Goal: Task Accomplishment & Management: Use online tool/utility

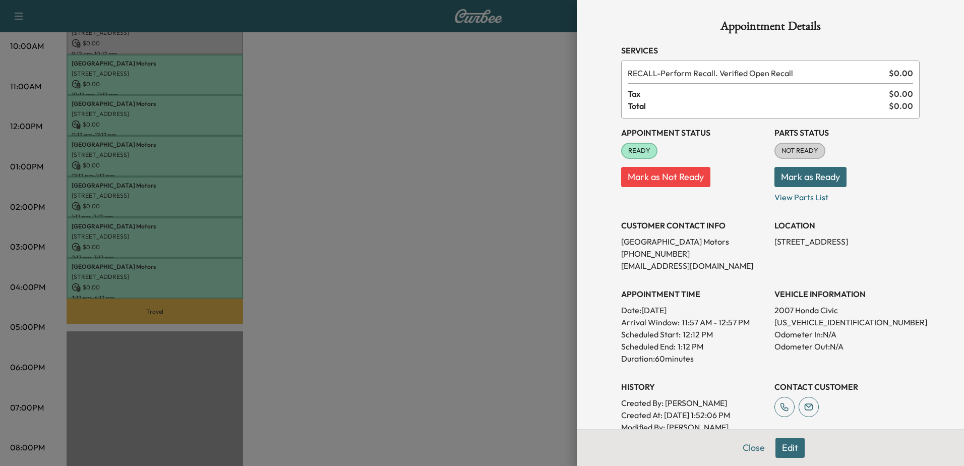
click at [441, 235] on div at bounding box center [482, 233] width 964 height 466
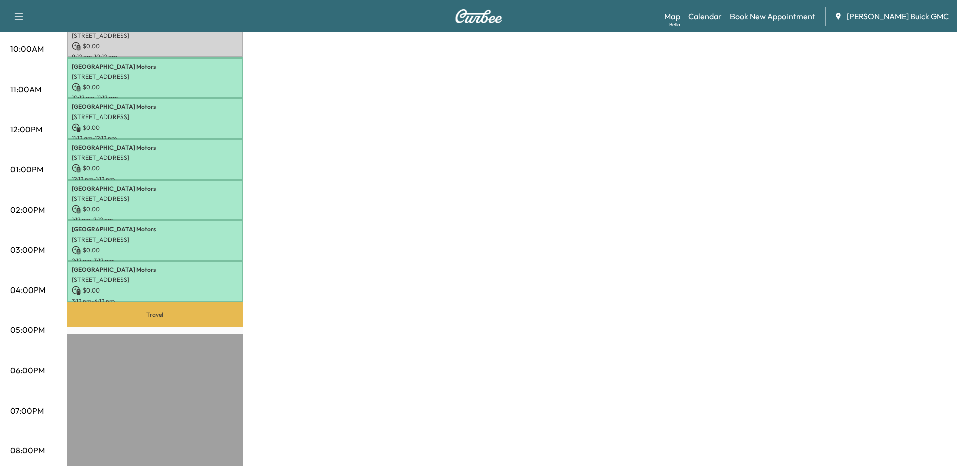
scroll to position [50, 0]
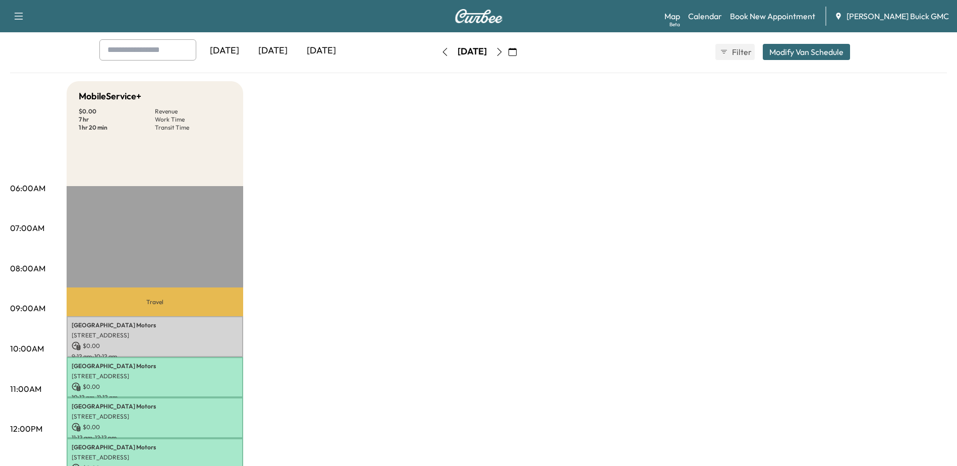
click at [503, 50] on icon "button" at bounding box center [499, 52] width 8 height 8
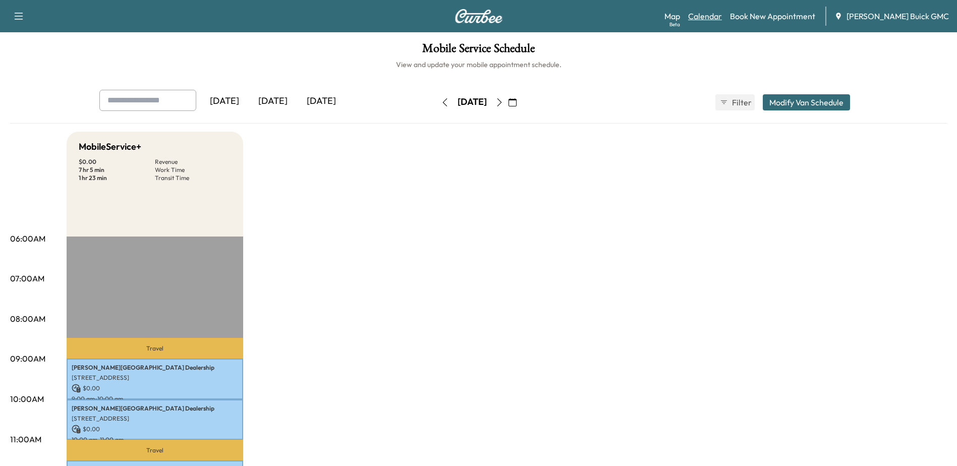
click at [722, 13] on link "Calendar" at bounding box center [705, 16] width 34 height 12
click at [503, 103] on icon "button" at bounding box center [499, 102] width 8 height 8
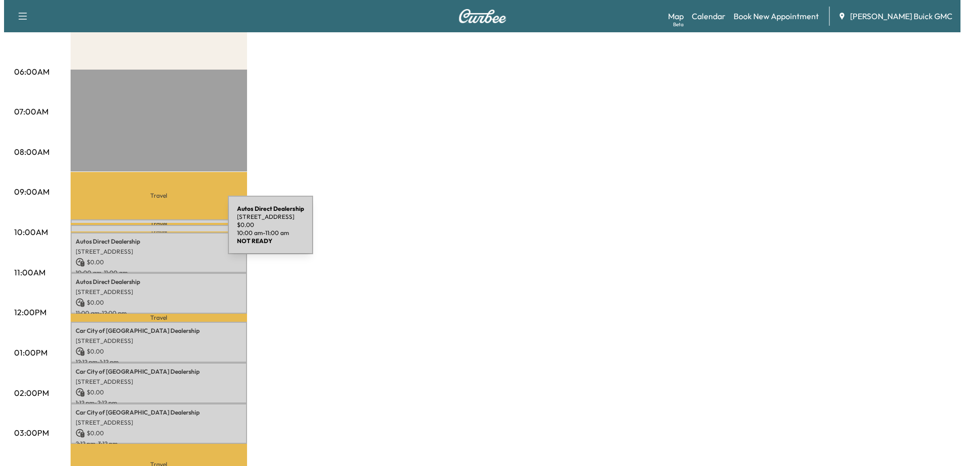
scroll to position [151, 0]
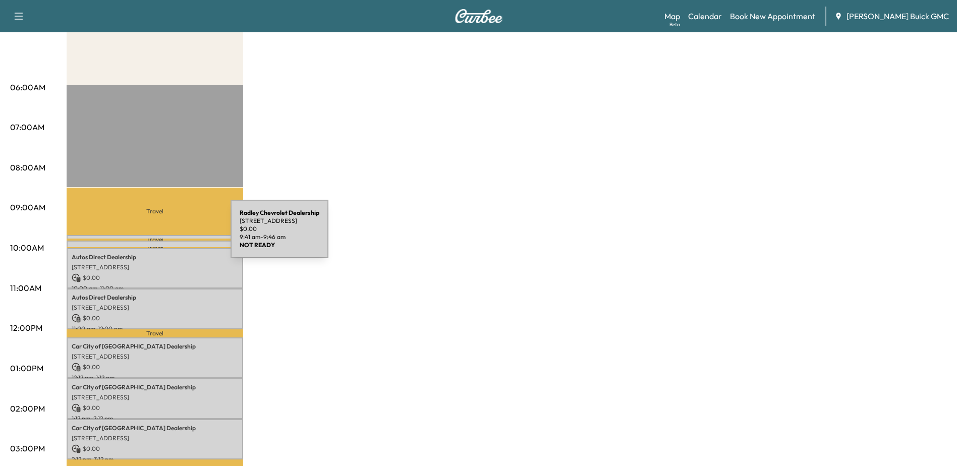
click at [155, 235] on div "Radley Chevrolet Dealership [STREET_ADDRESS] $ 0.00 9:41 am - 9:46 am" at bounding box center [155, 240] width 176 height 10
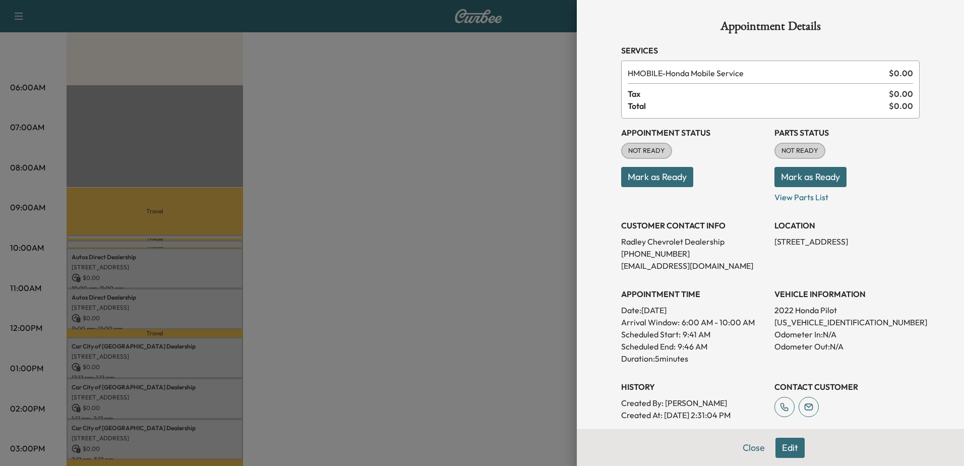
click at [145, 243] on div at bounding box center [482, 233] width 964 height 466
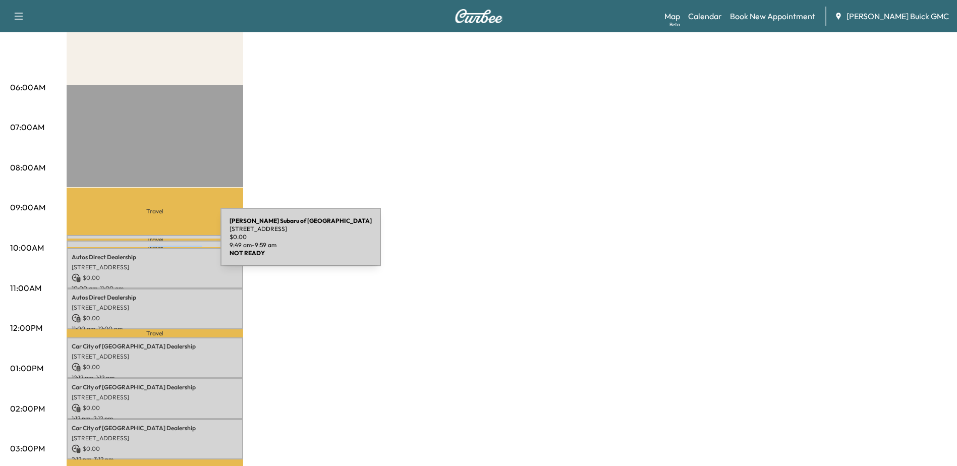
click at [145, 243] on div "[PERSON_NAME] of Fredericksburg [STREET_ADDRESS] $ 0.00 9:49 am - 9:59 am" at bounding box center [155, 246] width 176 height 10
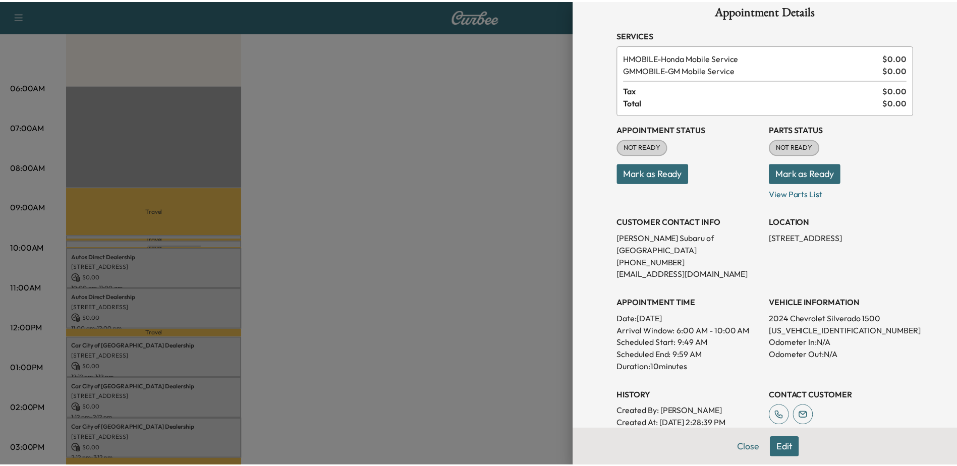
scroll to position [12, 0]
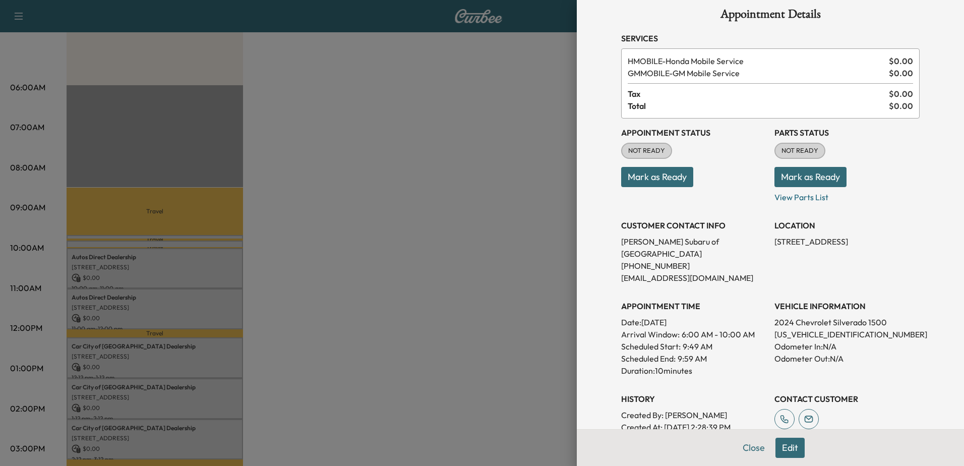
click at [329, 360] on div at bounding box center [482, 233] width 964 height 466
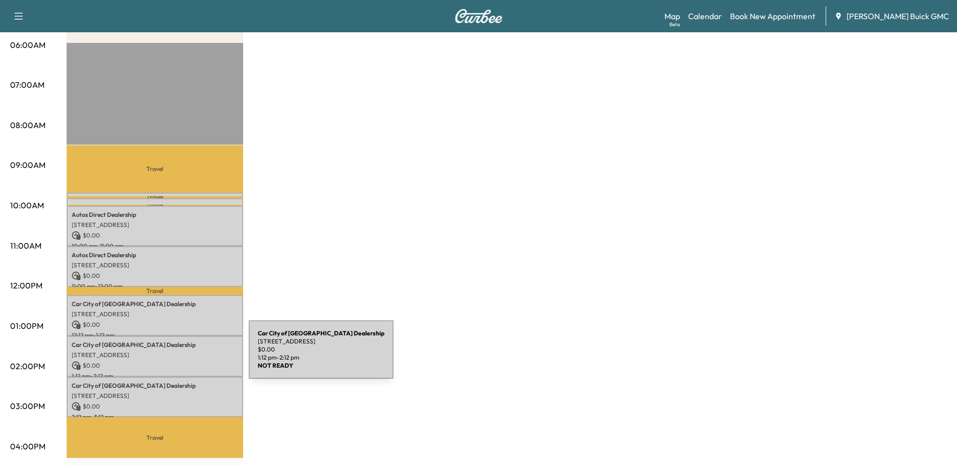
scroll to position [252, 0]
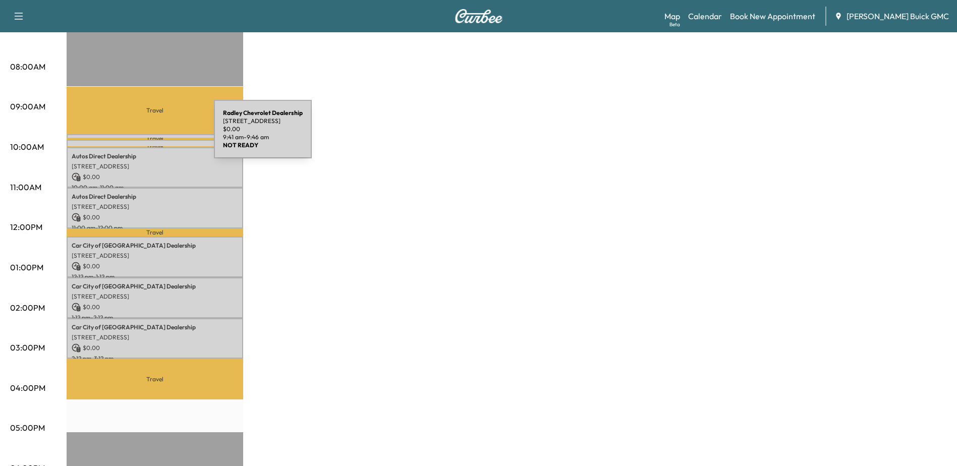
click at [138, 135] on div "Radley Chevrolet Dealership [STREET_ADDRESS] $ 0.00 9:41 am - 9:46 am" at bounding box center [155, 139] width 176 height 10
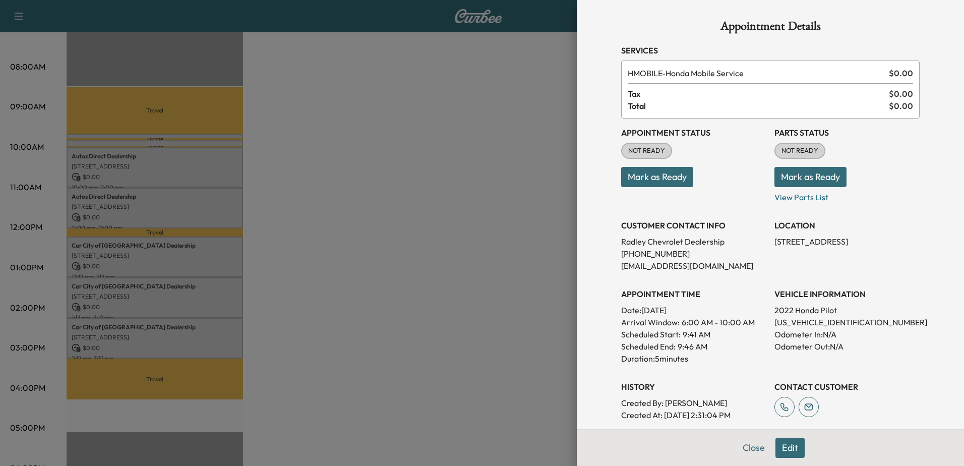
click at [143, 140] on div at bounding box center [482, 233] width 964 height 466
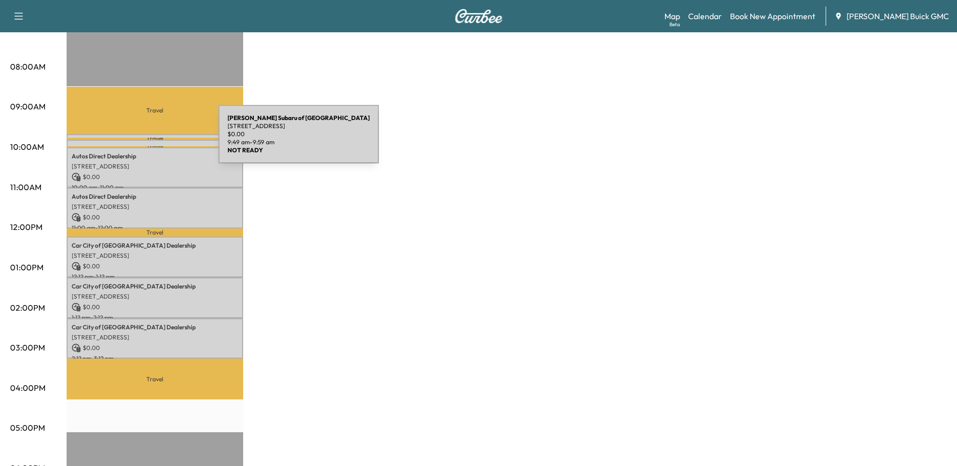
click at [143, 140] on div "[PERSON_NAME] of Fredericksburg [STREET_ADDRESS] $ 0.00 9:49 am - 9:59 am" at bounding box center [155, 145] width 176 height 10
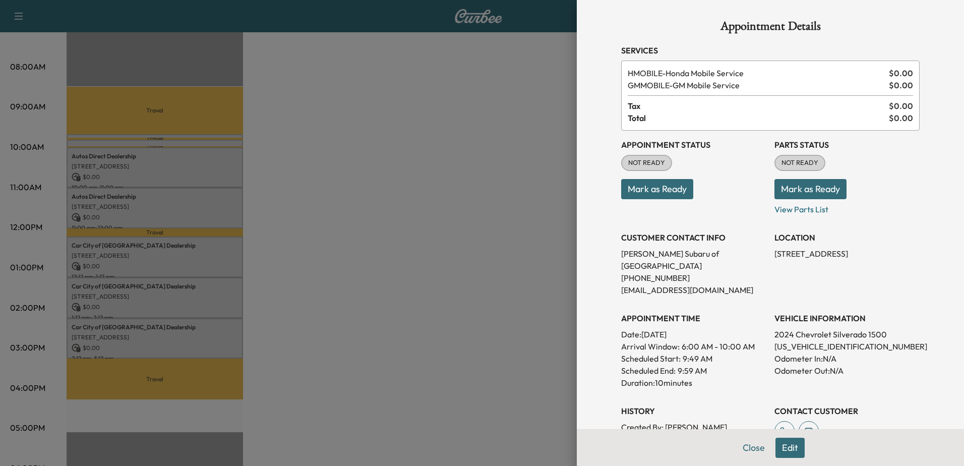
click at [157, 167] on div at bounding box center [482, 233] width 964 height 466
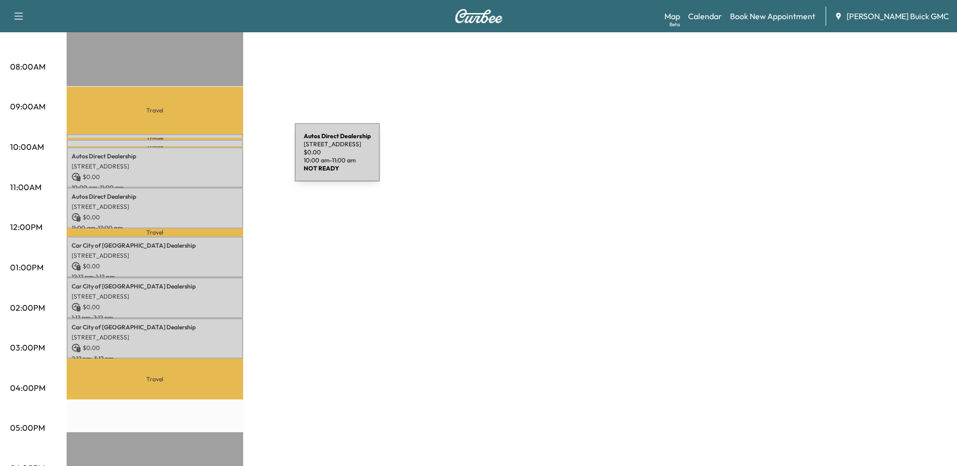
click at [219, 159] on div "Autos Direct Dealership [STREET_ADDRESS] $ 0.00 10:00 am - 11:00 am" at bounding box center [155, 167] width 176 height 41
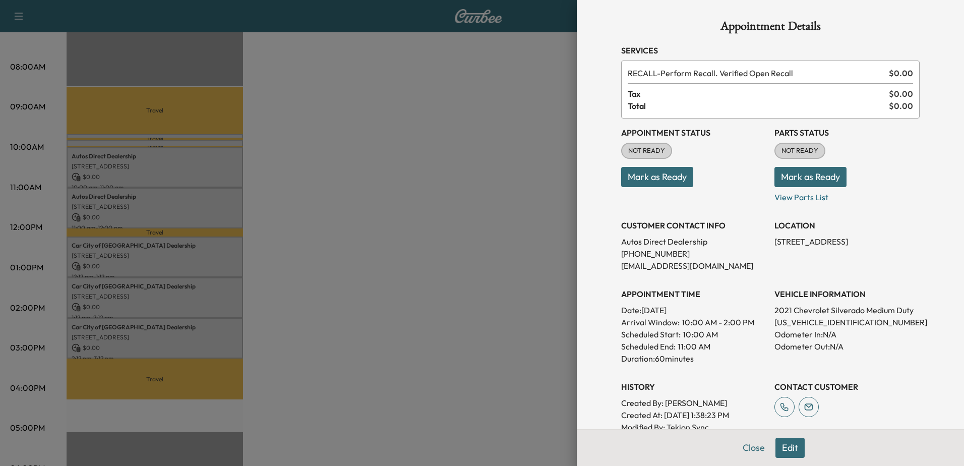
click at [151, 205] on div at bounding box center [482, 233] width 964 height 466
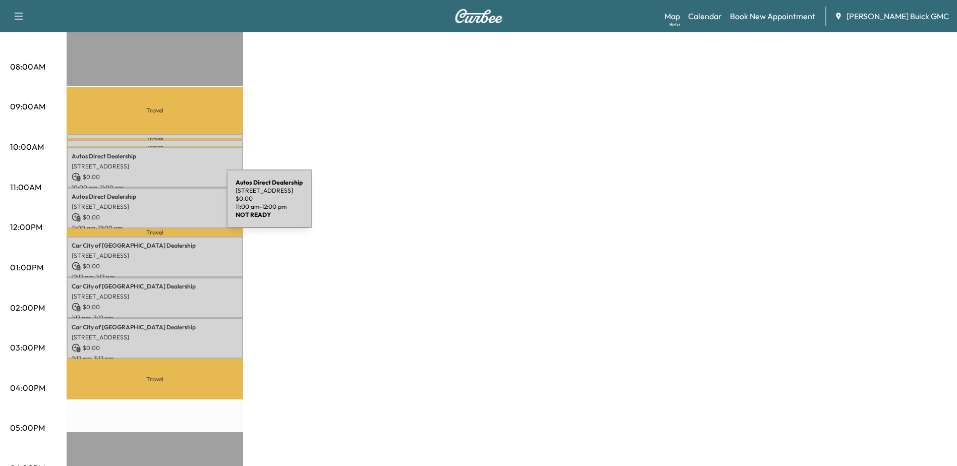
click at [151, 205] on p "[STREET_ADDRESS]" at bounding box center [155, 207] width 166 height 8
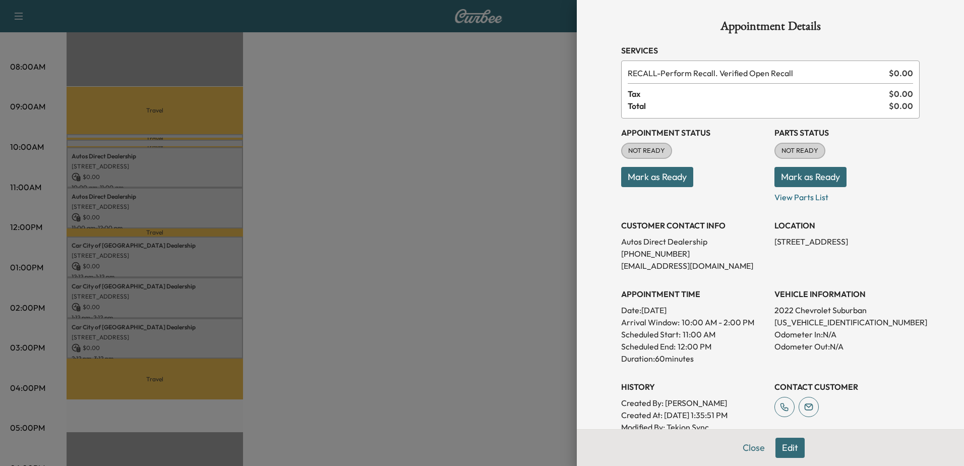
click at [145, 259] on div at bounding box center [482, 233] width 964 height 466
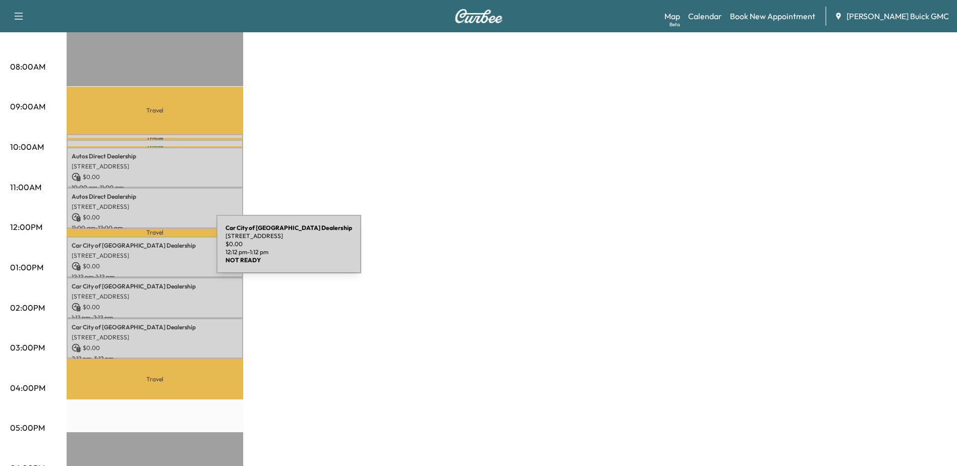
click at [139, 258] on div "Car City of [GEOGRAPHIC_DATA] Dealership [STREET_ADDRESS] $ 0.00 12:12 pm - 1:1…" at bounding box center [155, 256] width 176 height 41
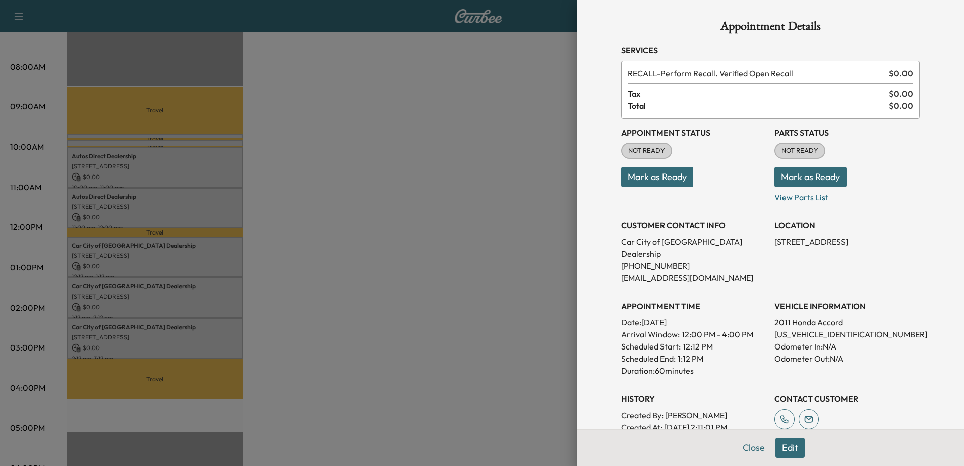
click at [141, 291] on div at bounding box center [482, 233] width 964 height 466
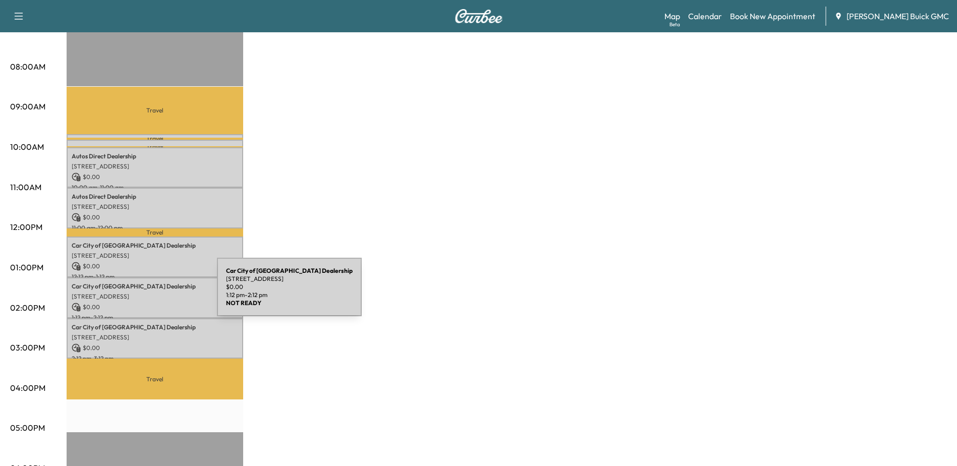
click at [141, 293] on p "[STREET_ADDRESS]" at bounding box center [155, 296] width 166 height 8
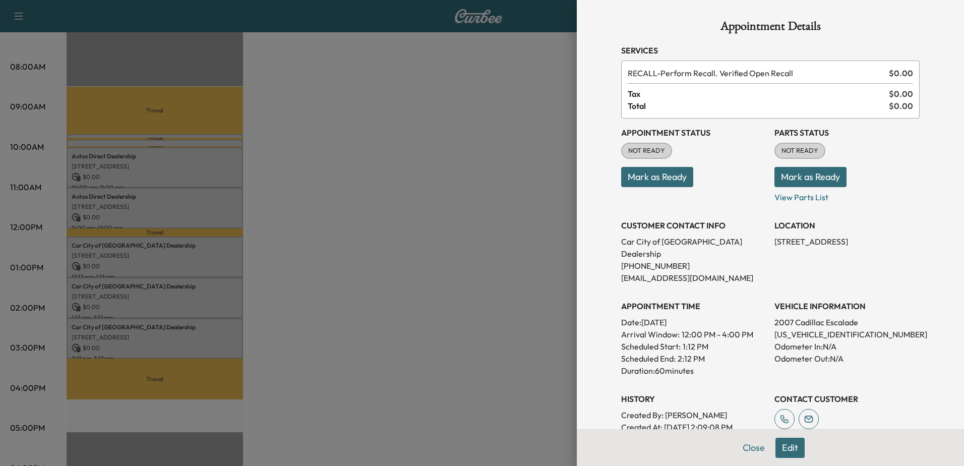
click at [197, 337] on div at bounding box center [482, 233] width 964 height 466
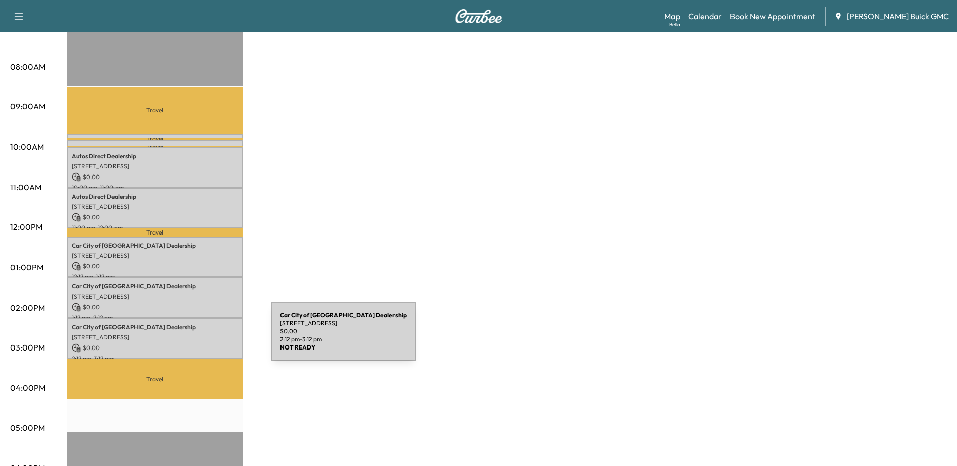
click at [195, 337] on p "[STREET_ADDRESS]" at bounding box center [155, 337] width 166 height 8
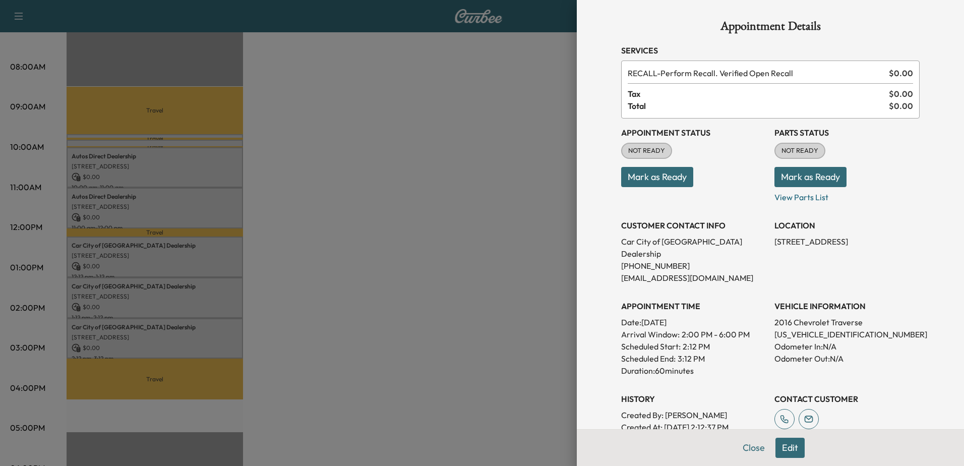
click at [183, 332] on div at bounding box center [482, 233] width 964 height 466
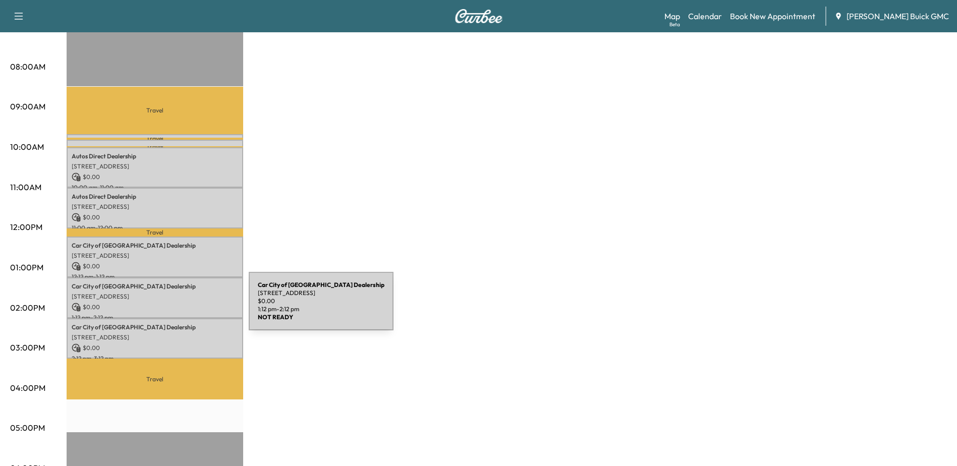
click at [166, 292] on p "[STREET_ADDRESS]" at bounding box center [155, 296] width 166 height 8
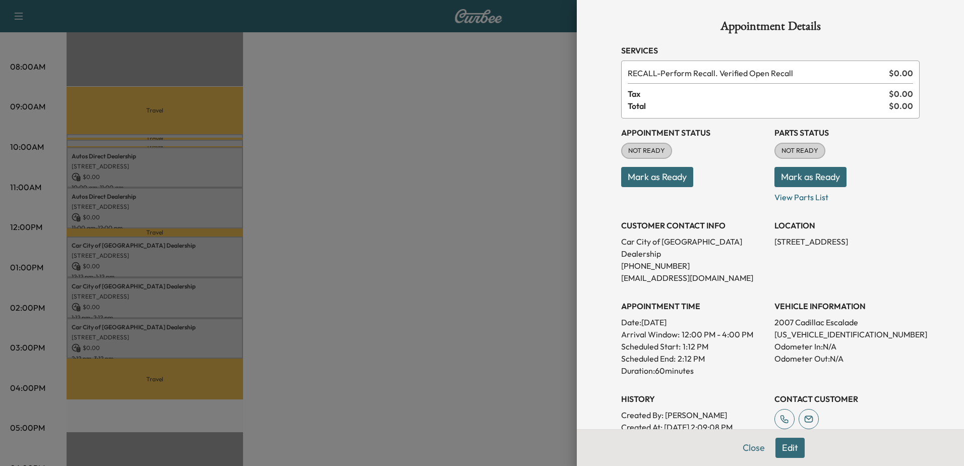
click at [152, 294] on div at bounding box center [482, 233] width 964 height 466
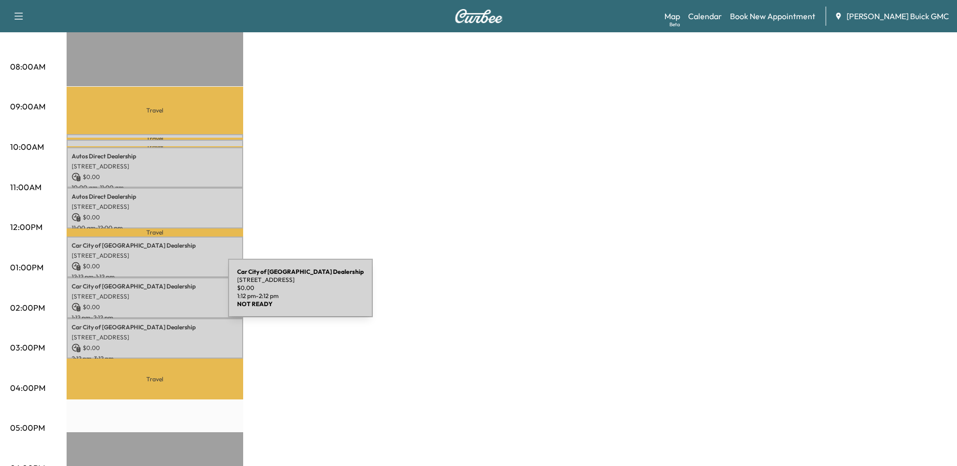
click at [152, 294] on p "[STREET_ADDRESS]" at bounding box center [155, 296] width 166 height 8
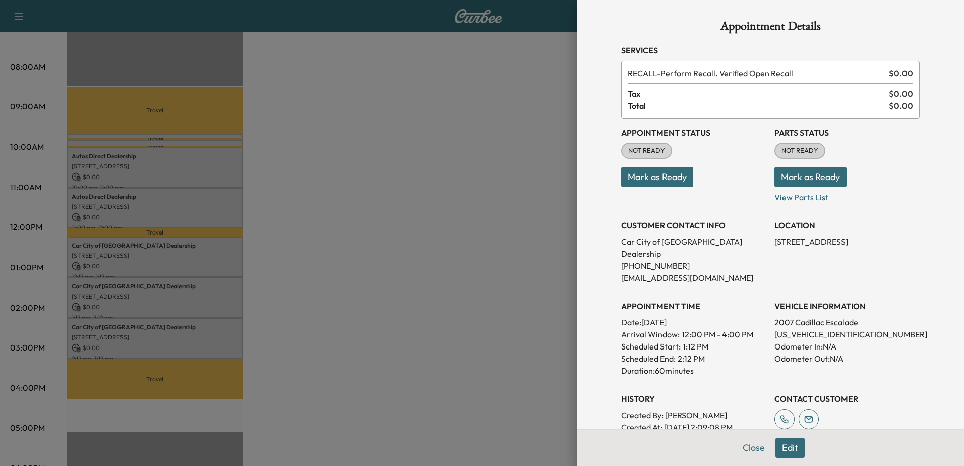
click at [179, 333] on div at bounding box center [482, 233] width 964 height 466
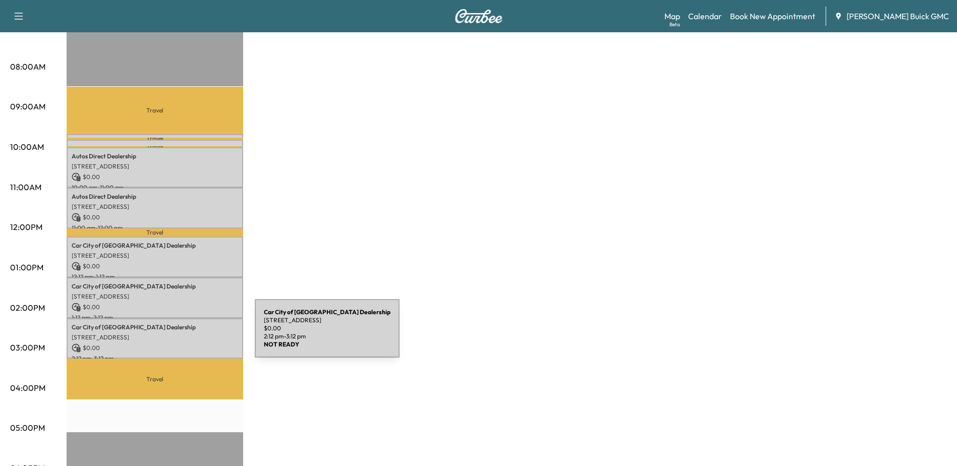
click at [179, 334] on p "[STREET_ADDRESS]" at bounding box center [155, 337] width 166 height 8
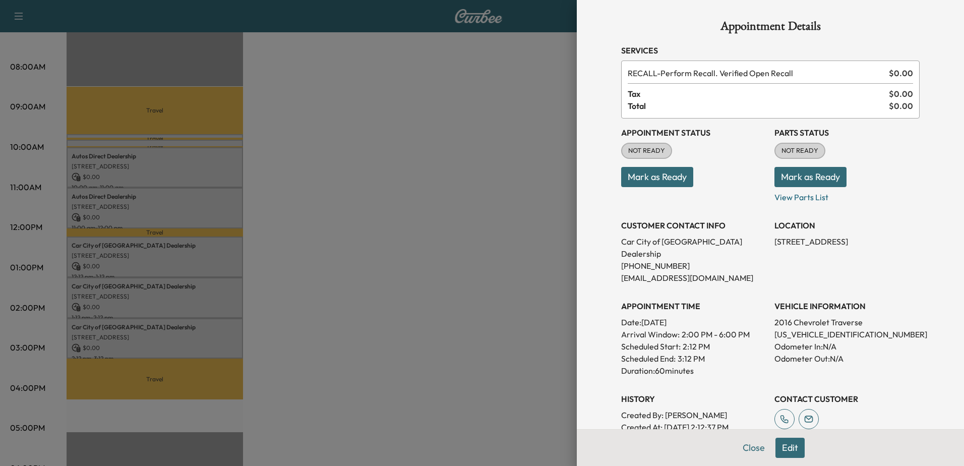
click at [153, 305] on div at bounding box center [482, 233] width 964 height 466
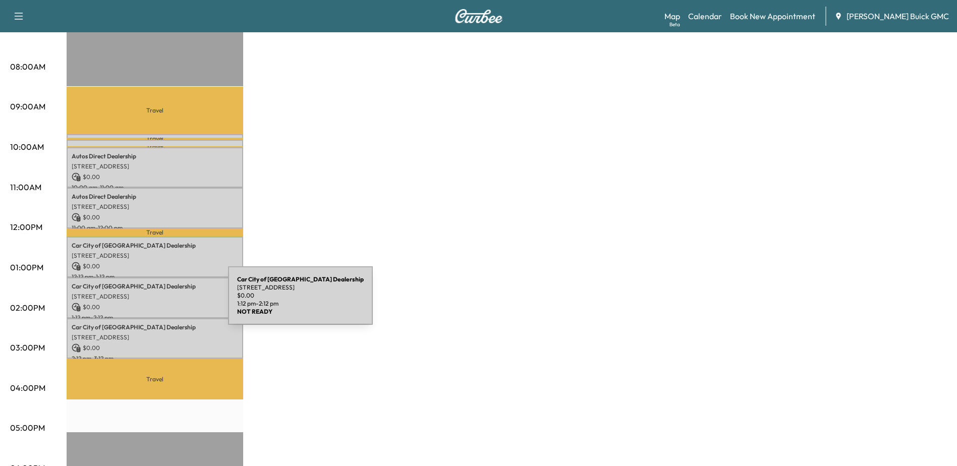
click at [152, 303] on p "$ 0.00" at bounding box center [155, 307] width 166 height 9
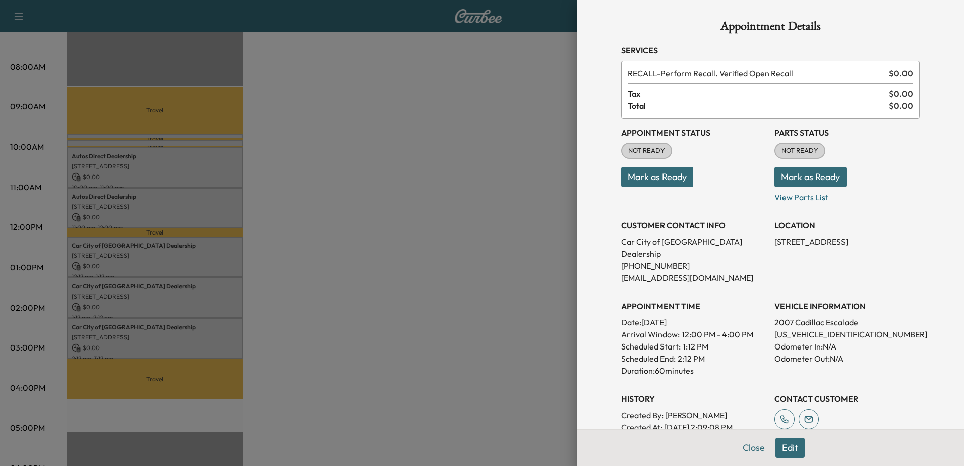
click at [173, 255] on div at bounding box center [482, 233] width 964 height 466
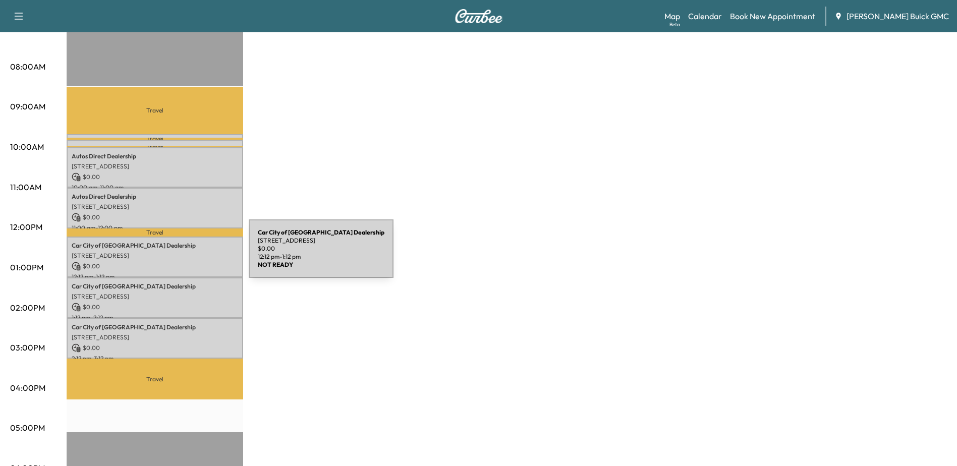
click at [173, 255] on p "[STREET_ADDRESS]" at bounding box center [155, 256] width 166 height 8
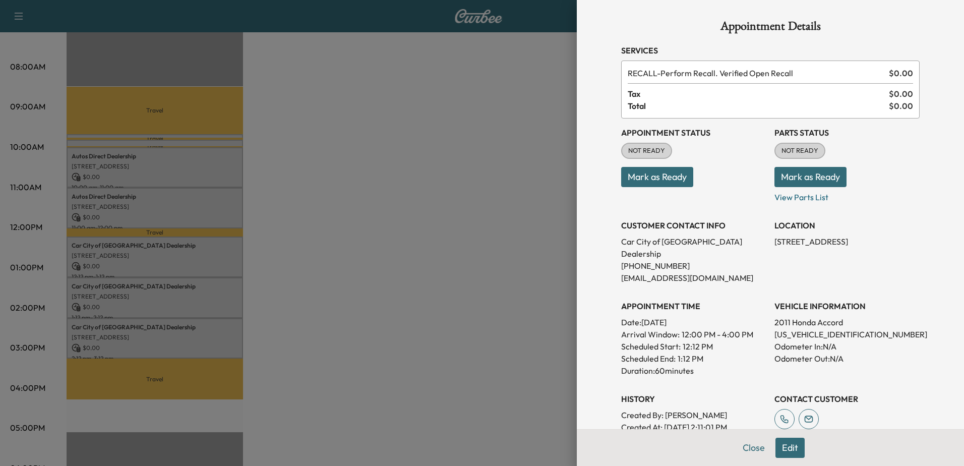
click at [130, 211] on div at bounding box center [482, 233] width 964 height 466
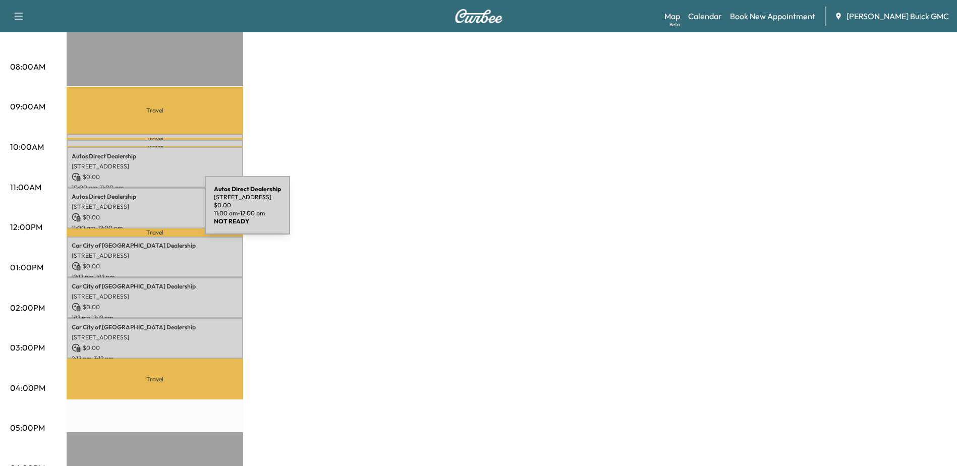
click at [126, 209] on div "Autos Direct Dealership [STREET_ADDRESS] $ 0.00 11:00 am - 12:00 pm" at bounding box center [155, 208] width 176 height 41
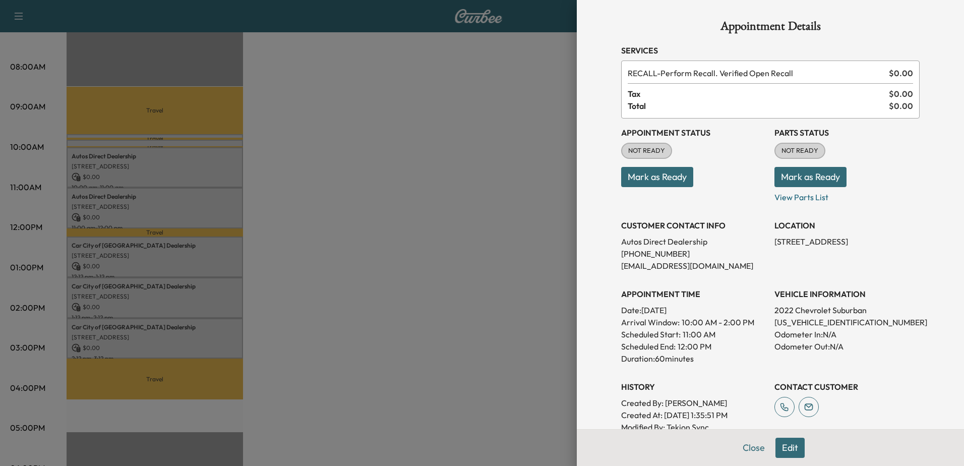
click at [159, 320] on div at bounding box center [482, 233] width 964 height 466
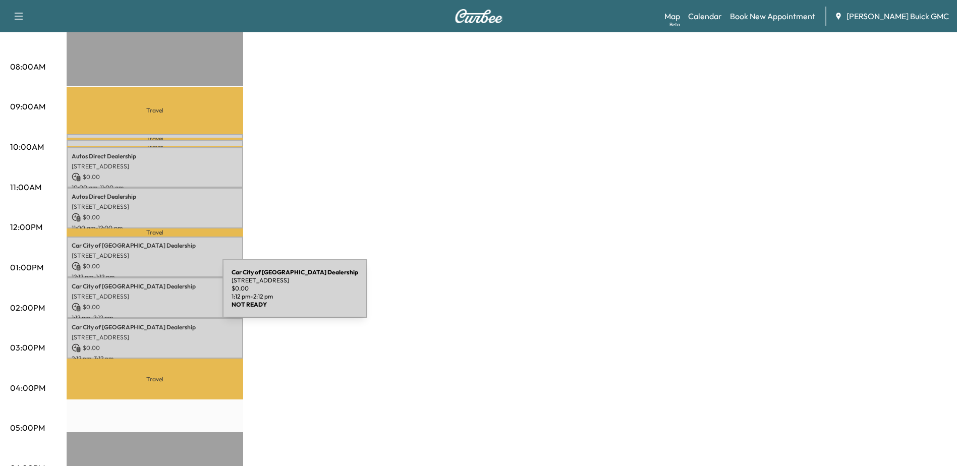
click at [147, 294] on p "[STREET_ADDRESS]" at bounding box center [155, 296] width 166 height 8
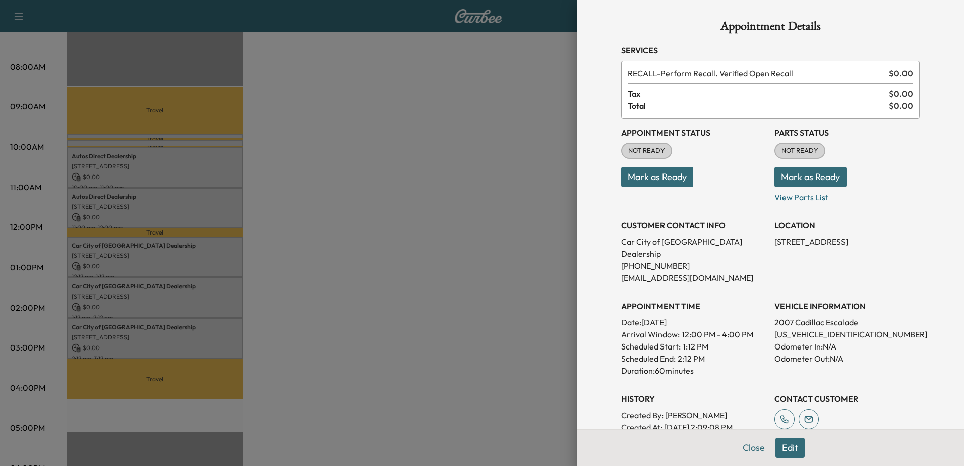
click at [154, 315] on div at bounding box center [482, 233] width 964 height 466
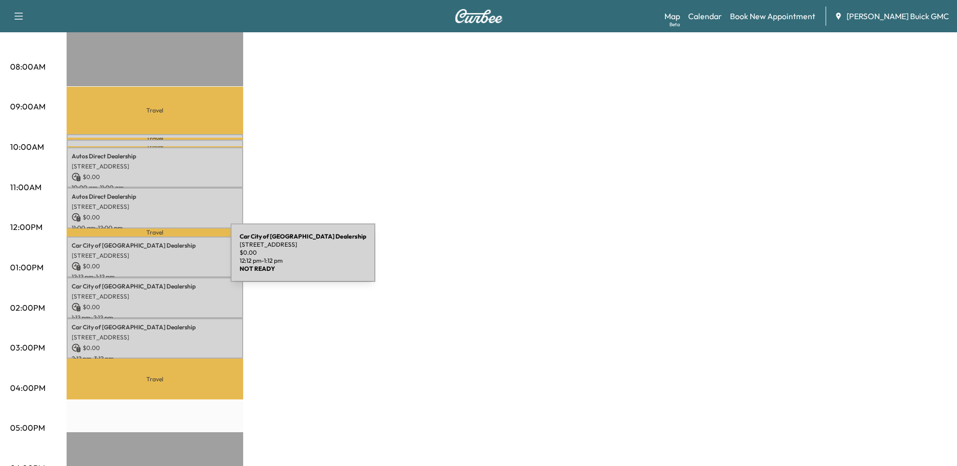
click at [155, 252] on p "[STREET_ADDRESS]" at bounding box center [155, 256] width 166 height 8
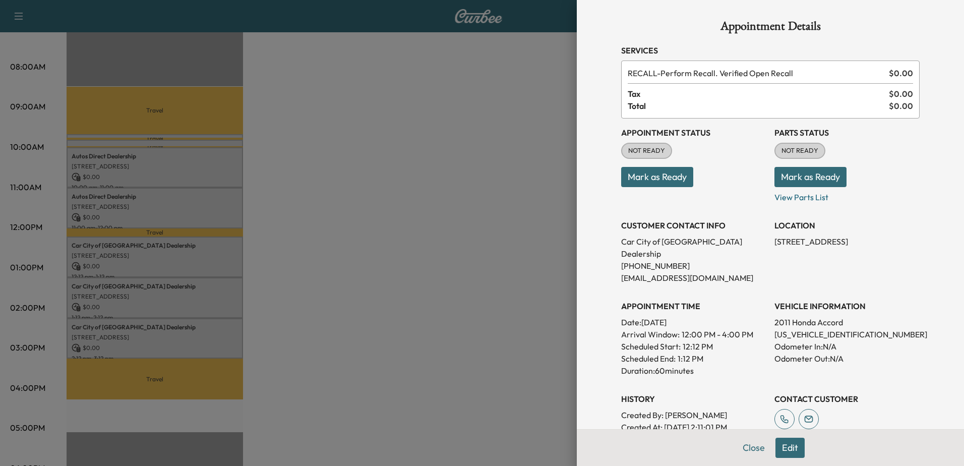
click at [817, 328] on p "[US_VEHICLE_IDENTIFICATION_NUMBER]" at bounding box center [847, 334] width 145 height 12
copy p "[US_VEHICLE_IDENTIFICATION_NUMBER]"
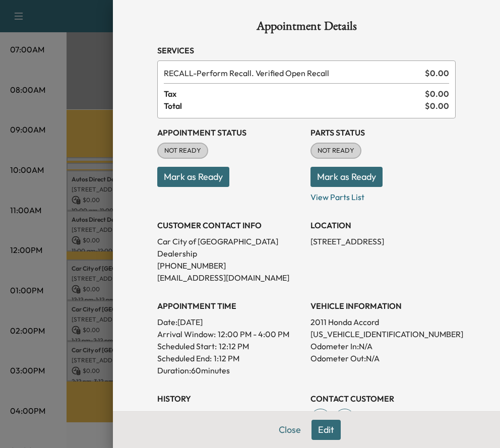
click at [92, 109] on div at bounding box center [250, 224] width 500 height 448
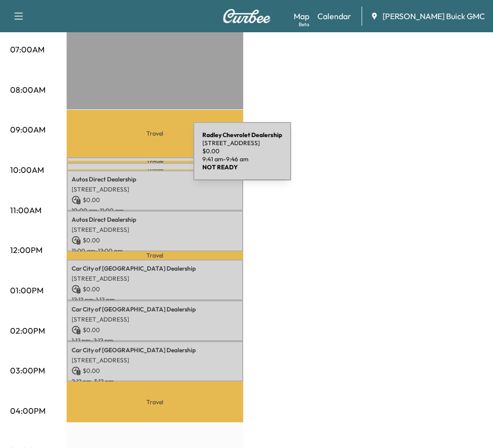
click at [117, 157] on div "Radley Chevrolet Dealership [STREET_ADDRESS] $ 0.00 9:41 am - 9:46 am" at bounding box center [155, 162] width 176 height 10
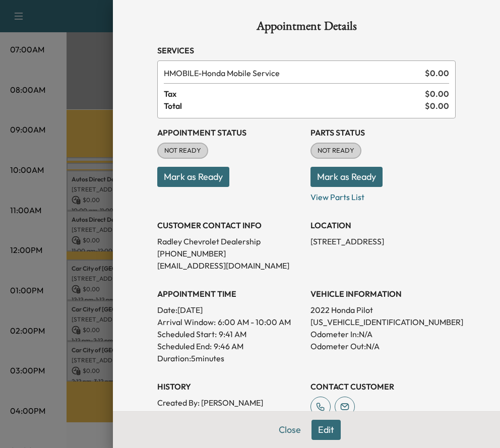
click at [349, 319] on p "[US_VEHICLE_IDENTIFICATION_NUMBER]" at bounding box center [383, 322] width 145 height 12
click at [321, 324] on p "[US_VEHICLE_IDENTIFICATION_NUMBER]" at bounding box center [383, 322] width 145 height 12
copy p "[US_VEHICLE_IDENTIFICATION_NUMBER]"
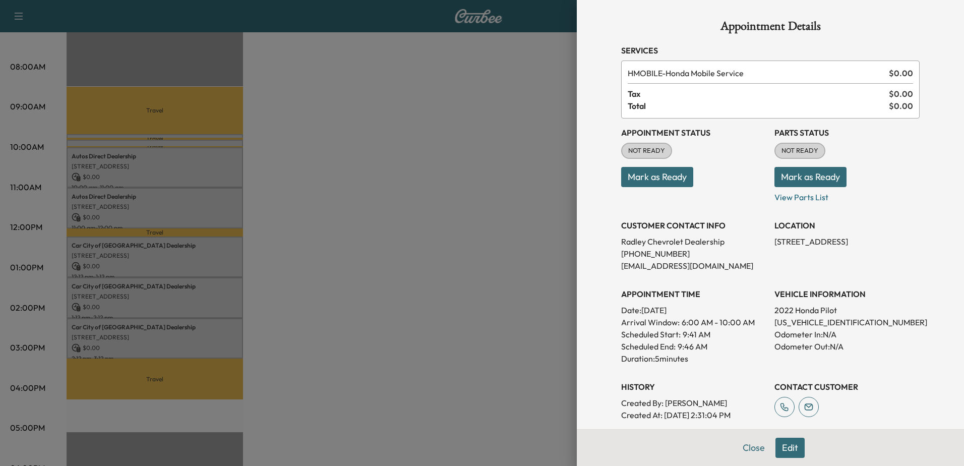
click at [395, 149] on div at bounding box center [482, 233] width 964 height 466
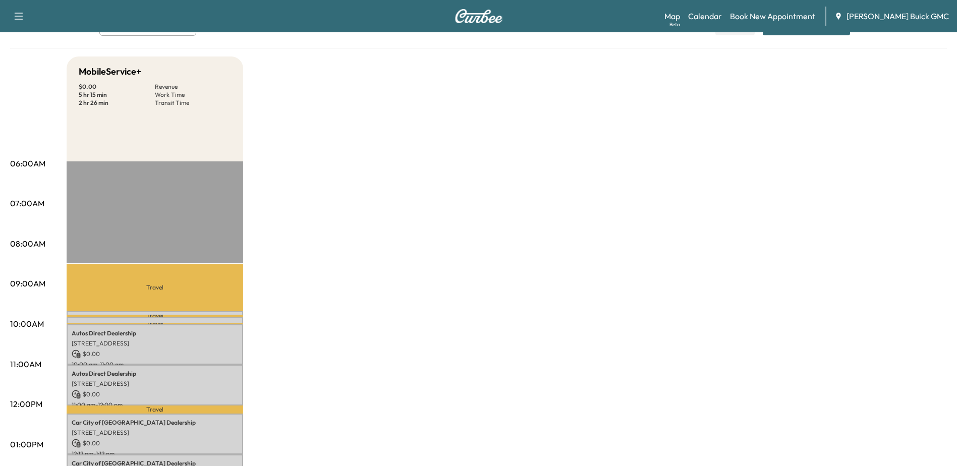
scroll to position [0, 0]
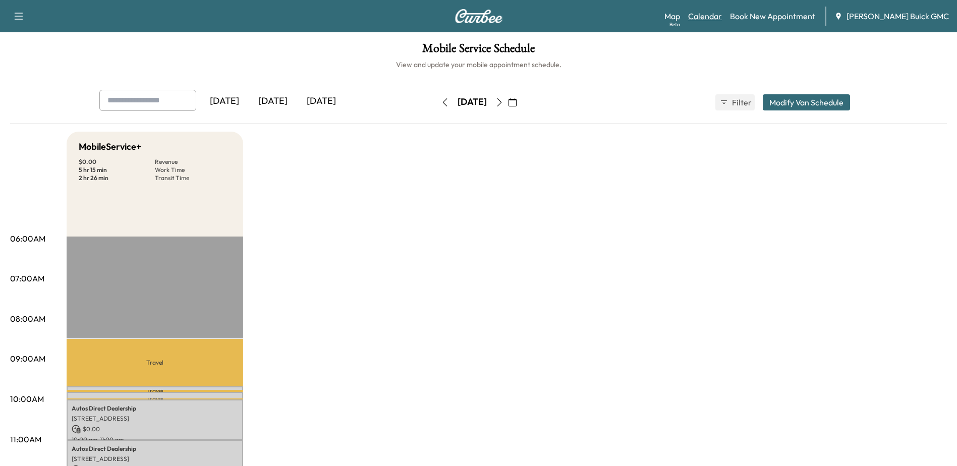
click at [722, 18] on link "Calendar" at bounding box center [705, 16] width 34 height 12
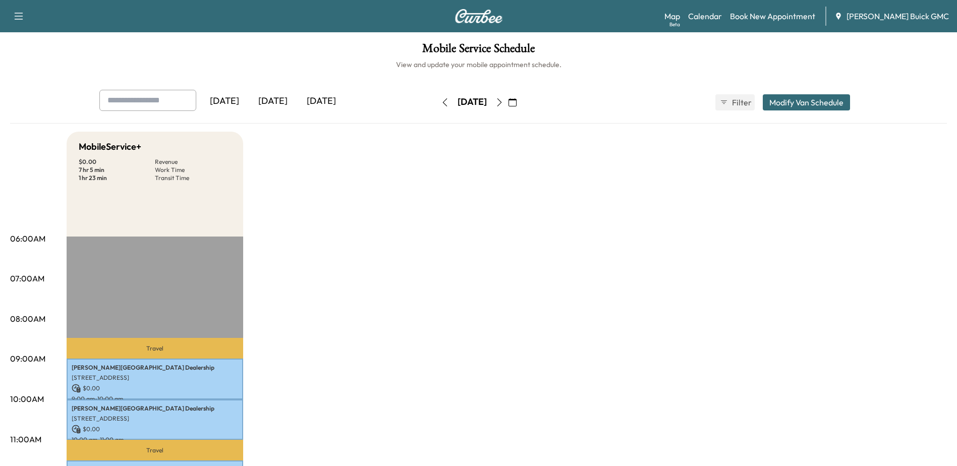
click at [503, 99] on icon "button" at bounding box center [499, 102] width 8 height 8
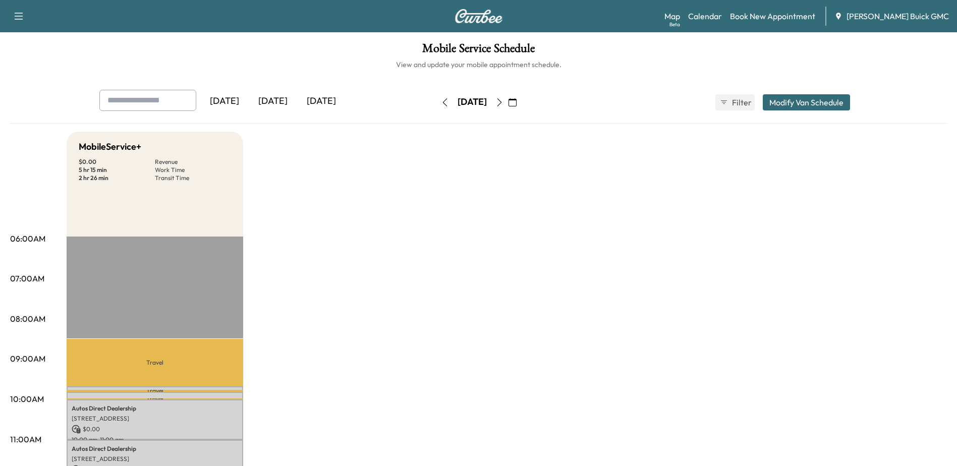
click at [503, 100] on icon "button" at bounding box center [499, 102] width 8 height 8
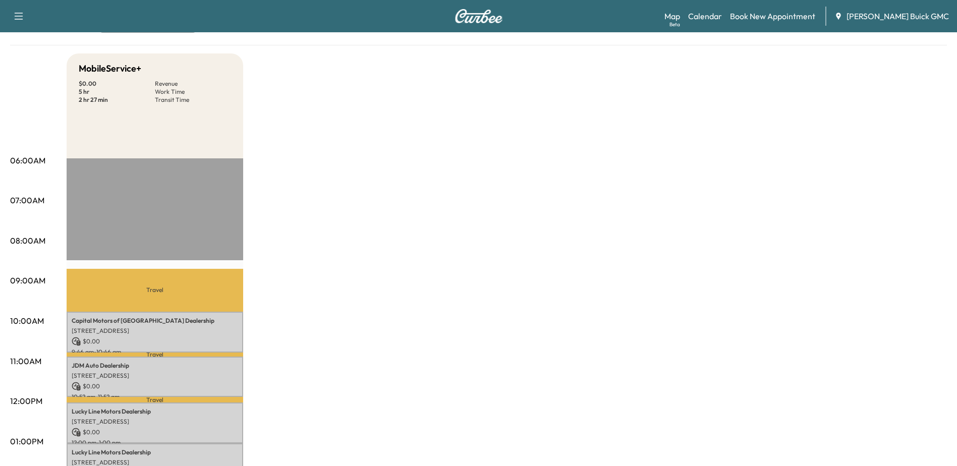
scroll to position [202, 0]
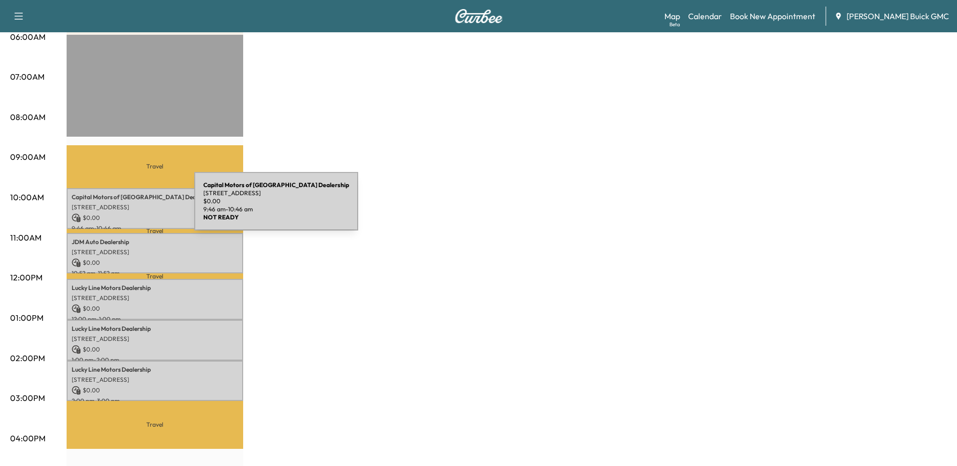
click at [116, 206] on p "[STREET_ADDRESS]" at bounding box center [155, 207] width 166 height 8
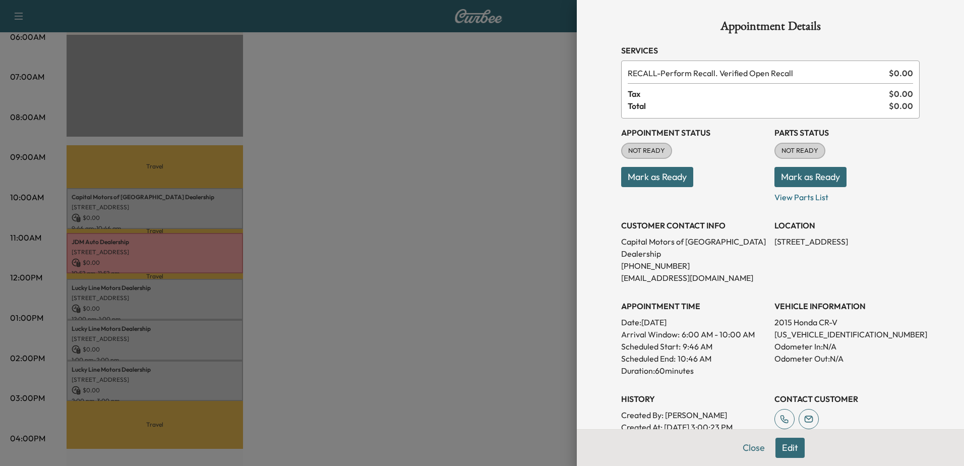
click at [187, 378] on div at bounding box center [482, 233] width 964 height 466
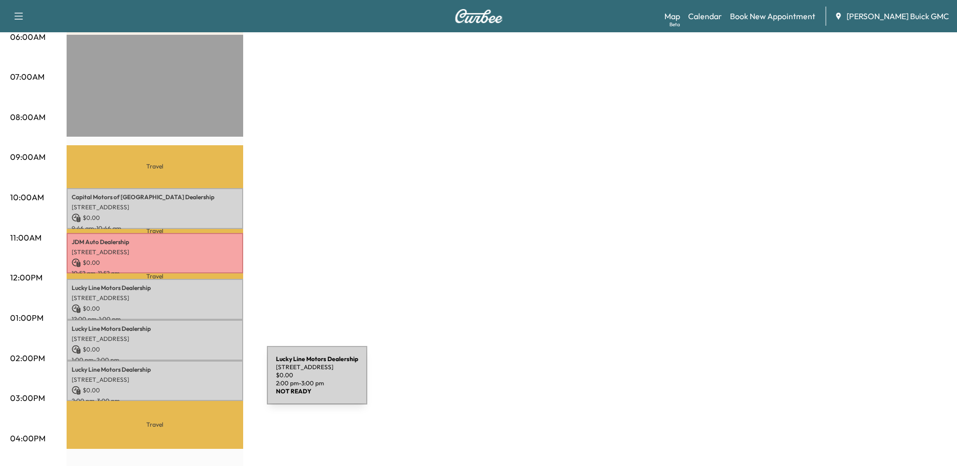
click at [191, 381] on div "Lucky Line Motors Dealership [STREET_ADDRESS] $ 0.00 2:00 pm - 3:00 pm" at bounding box center [155, 381] width 176 height 41
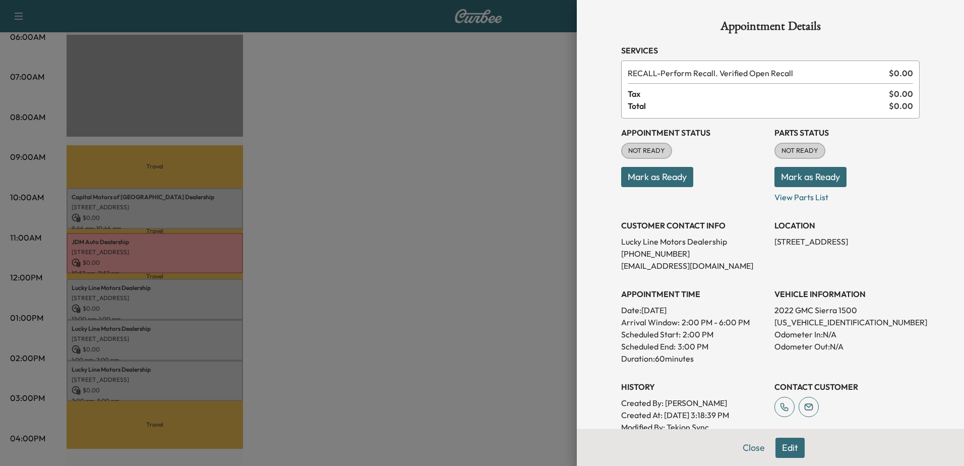
click at [168, 339] on div at bounding box center [482, 233] width 964 height 466
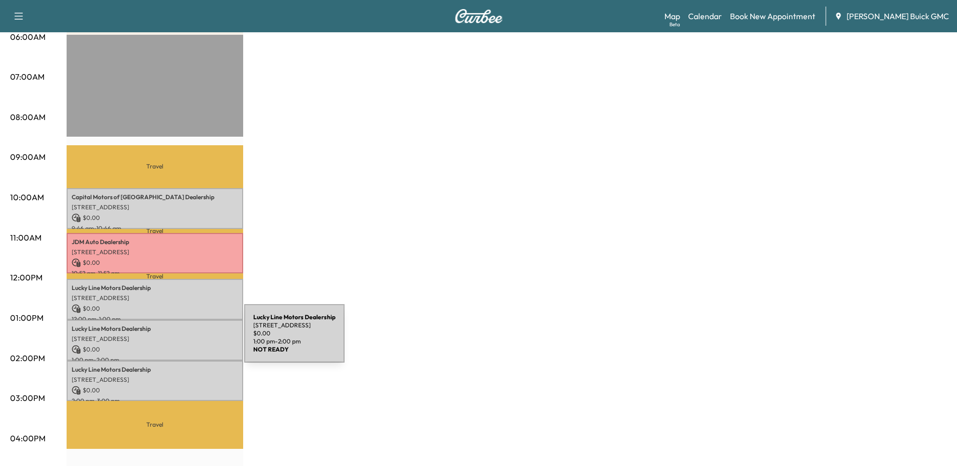
click at [168, 339] on p "[STREET_ADDRESS]" at bounding box center [155, 339] width 166 height 8
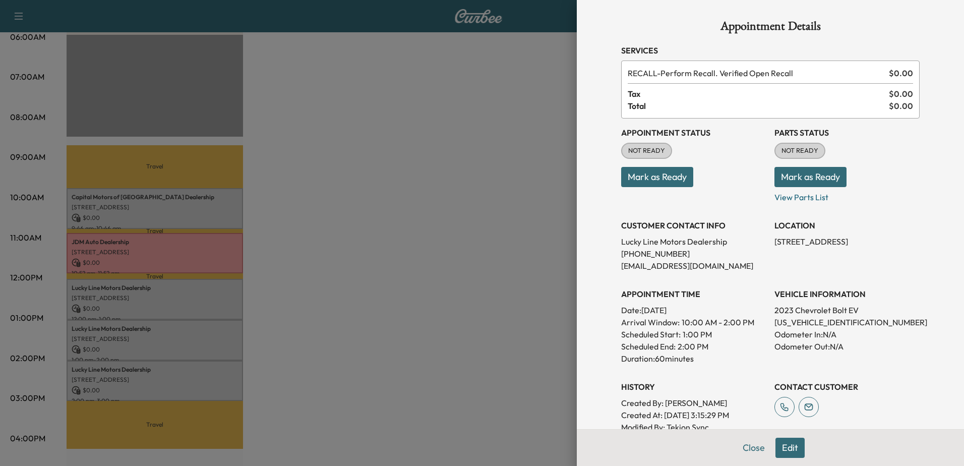
click at [145, 290] on div at bounding box center [482, 233] width 964 height 466
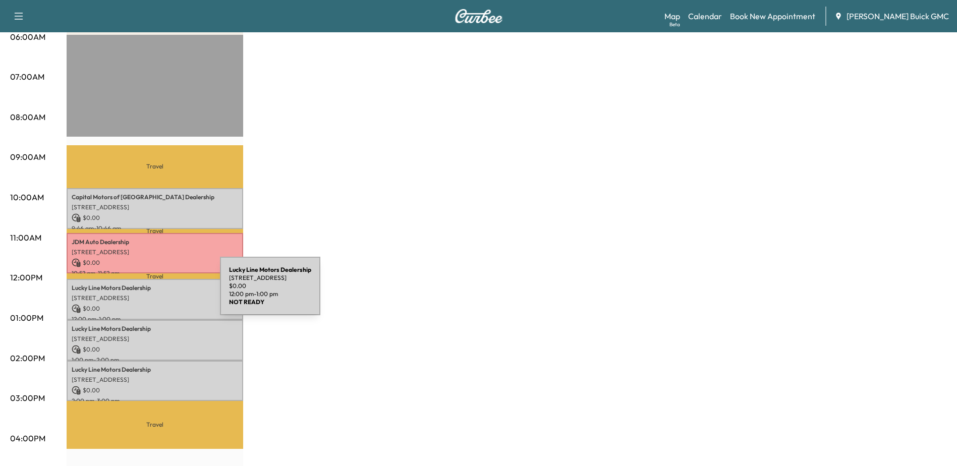
click at [144, 294] on p "[STREET_ADDRESS]" at bounding box center [155, 298] width 166 height 8
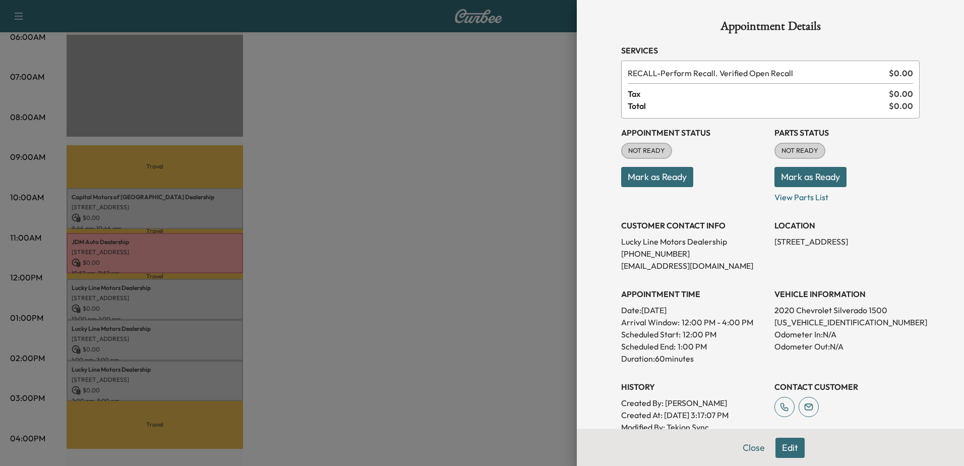
click at [181, 261] on div at bounding box center [482, 233] width 964 height 466
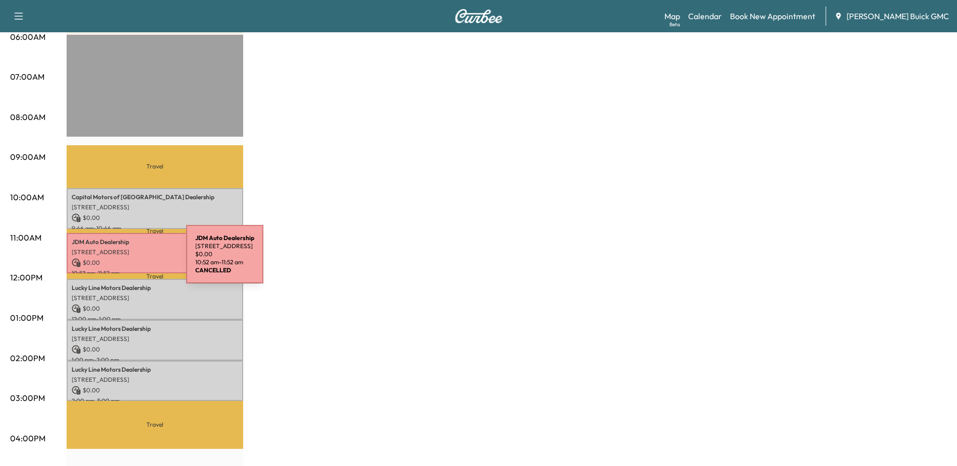
click at [111, 260] on p "$ 0.00" at bounding box center [155, 262] width 166 height 9
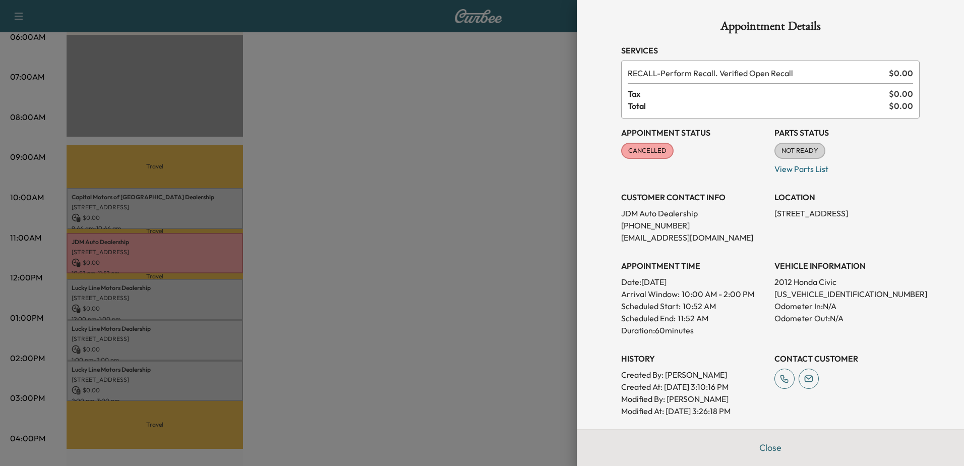
click at [113, 197] on div at bounding box center [482, 233] width 964 height 466
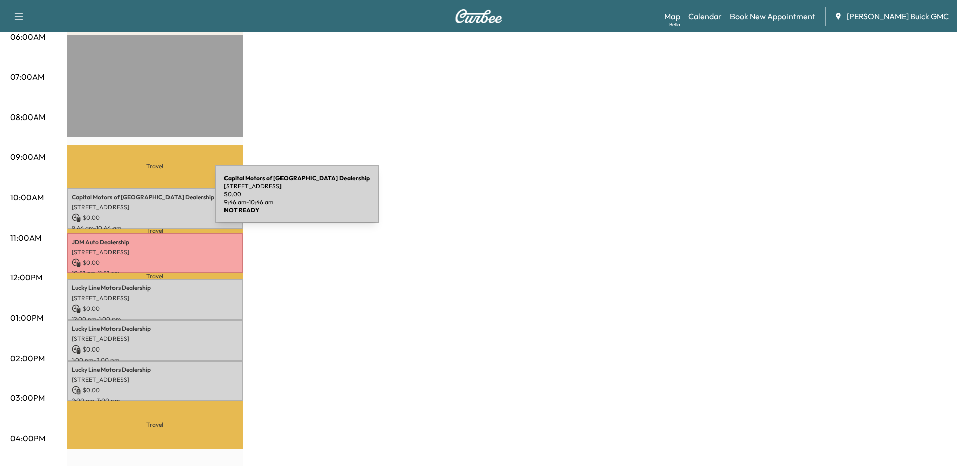
click at [139, 200] on div "Capital Motors of Central Park Dealership [STREET_ADDRESS] $ 0.00 9:46 am - 10:…" at bounding box center [155, 208] width 176 height 41
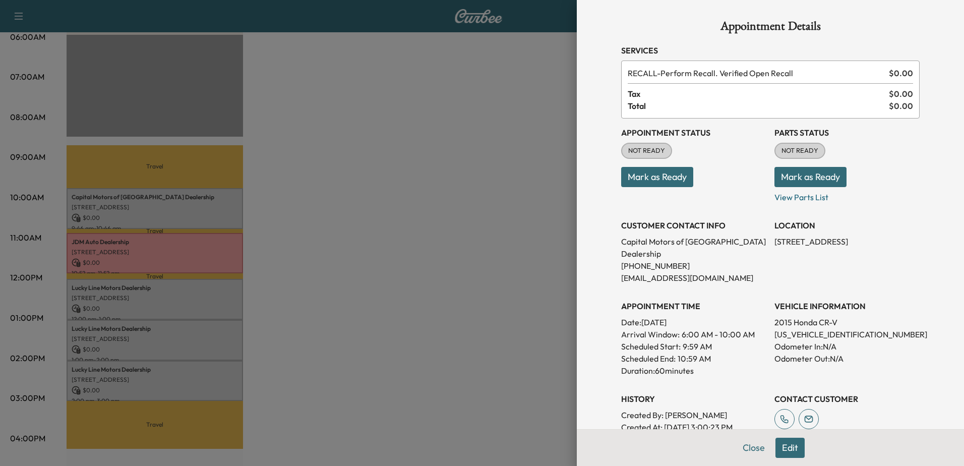
click at [190, 193] on div at bounding box center [482, 233] width 964 height 466
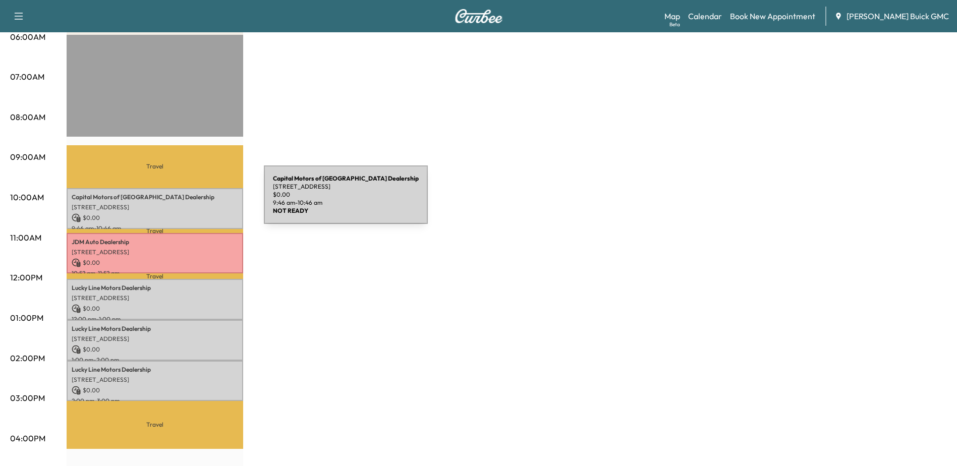
click at [188, 201] on div "Capital Motors of Central Park Dealership [STREET_ADDRESS] $ 0.00 9:46 am - 10:…" at bounding box center [155, 208] width 176 height 41
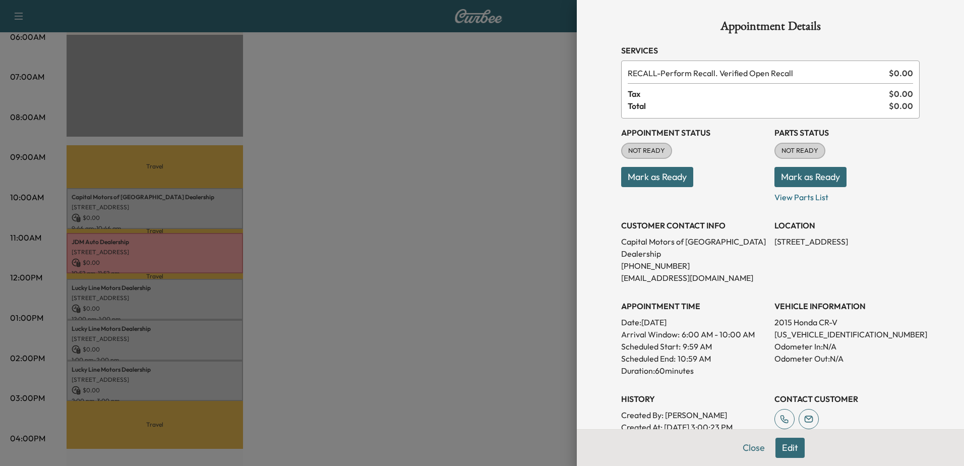
click at [804, 329] on p "[US_VEHICLE_IDENTIFICATION_NUMBER]" at bounding box center [847, 334] width 145 height 12
click at [804, 330] on p "[US_VEHICLE_IDENTIFICATION_NUMBER]" at bounding box center [847, 334] width 145 height 12
copy p "[US_VEHICLE_IDENTIFICATION_NUMBER]"
click at [120, 334] on div at bounding box center [482, 233] width 964 height 466
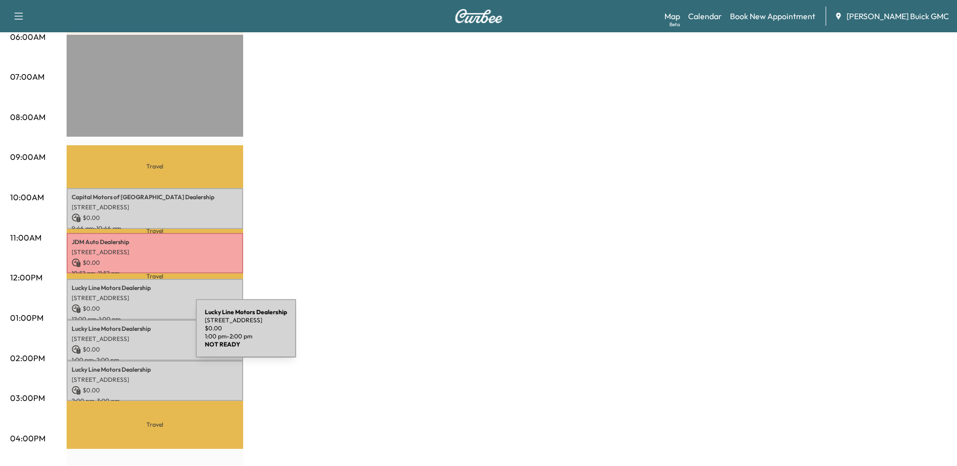
click at [120, 335] on p "[STREET_ADDRESS]" at bounding box center [155, 339] width 166 height 8
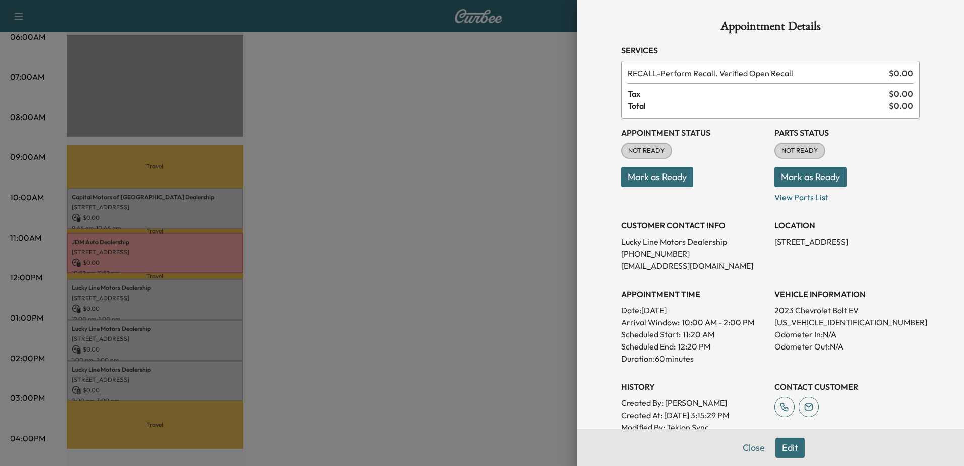
click at [814, 330] on p "Odometer In: N/A" at bounding box center [847, 334] width 145 height 12
click at [160, 231] on div at bounding box center [482, 233] width 964 height 466
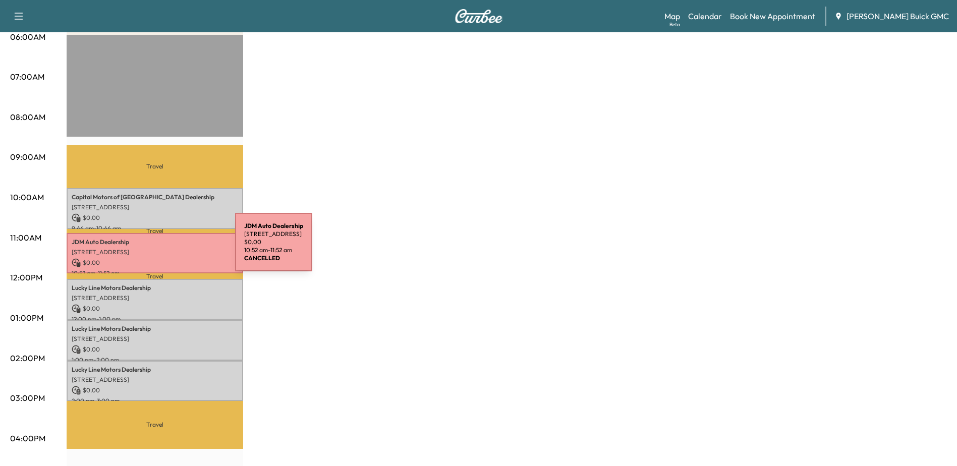
click at [159, 248] on p "[STREET_ADDRESS]" at bounding box center [155, 252] width 166 height 8
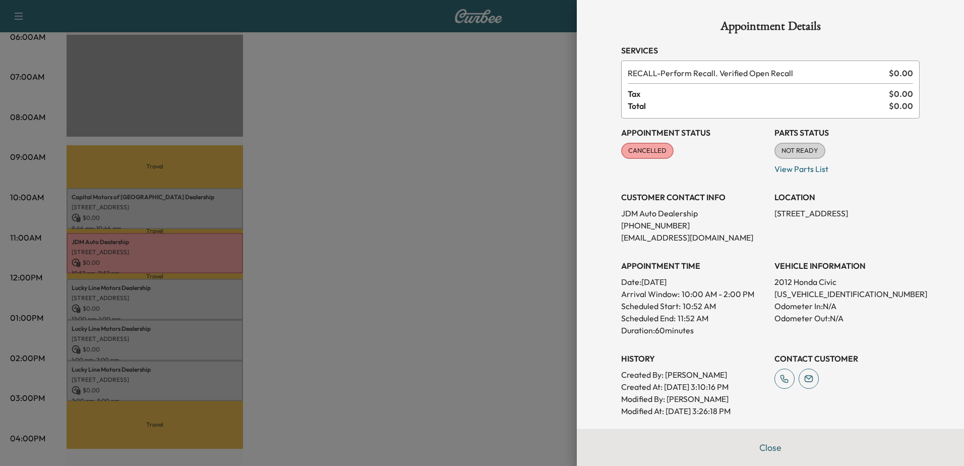
click at [801, 295] on p "[US_VEHICLE_IDENTIFICATION_NUMBER]" at bounding box center [847, 294] width 145 height 12
copy p "[US_VEHICLE_IDENTIFICATION_NUMBER]"
click at [159, 305] on div at bounding box center [482, 233] width 964 height 466
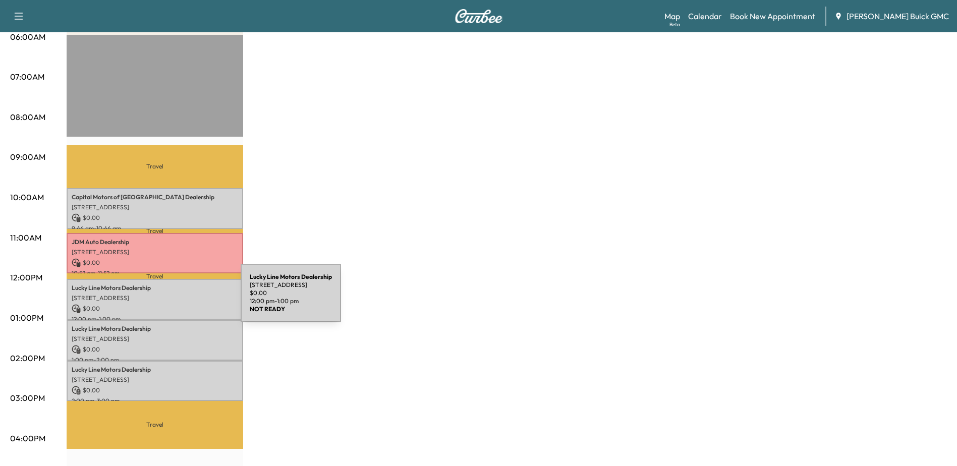
click at [166, 299] on p "[STREET_ADDRESS]" at bounding box center [155, 298] width 166 height 8
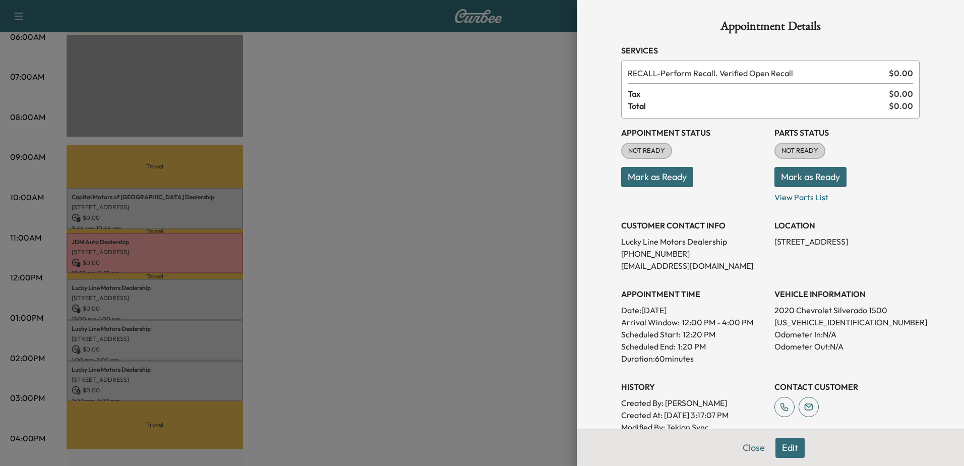
click at [792, 323] on p "[US_VEHICLE_IDENTIFICATION_NUMBER]" at bounding box center [847, 322] width 145 height 12
copy p "[US_VEHICLE_IDENTIFICATION_NUMBER]"
drag, startPoint x: 537, startPoint y: 113, endPoint x: 537, endPoint y: 120, distance: 6.6
click at [539, 111] on div at bounding box center [482, 233] width 964 height 466
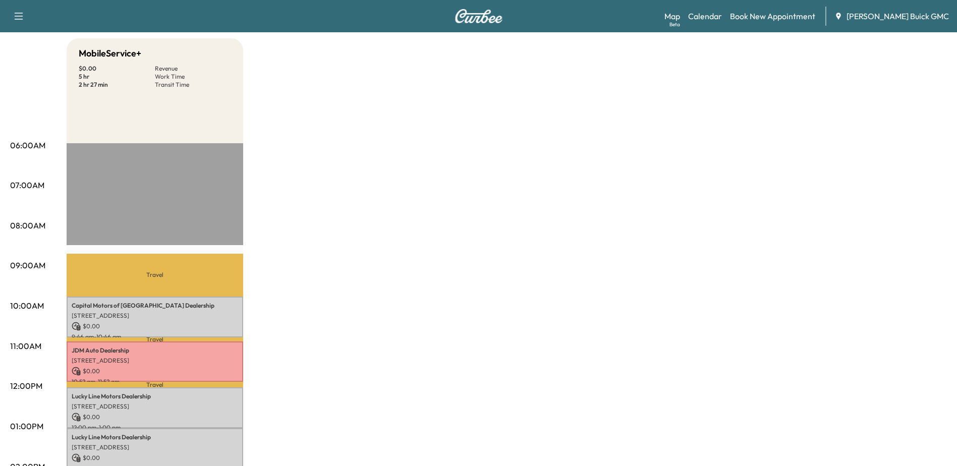
scroll to position [0, 0]
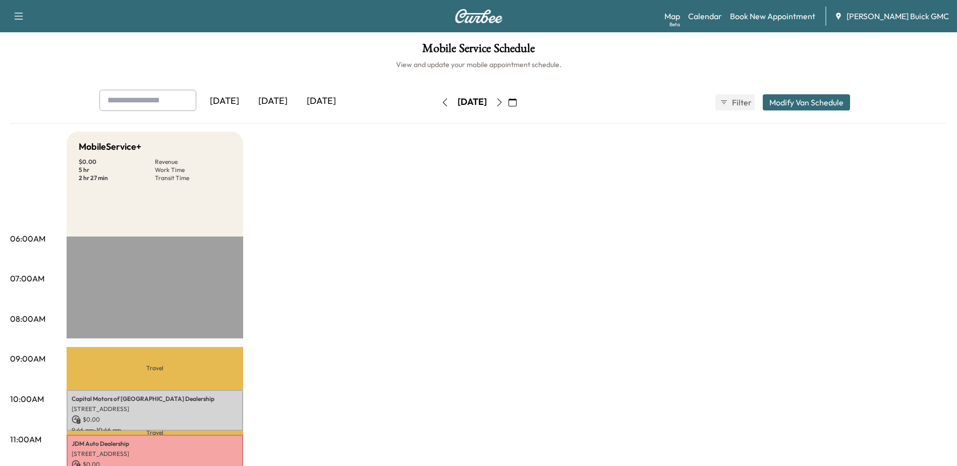
click at [21, 15] on icon "button" at bounding box center [19, 16] width 12 height 12
click at [141, 60] on h6 "View and update your mobile appointment schedule." at bounding box center [478, 65] width 936 height 10
